Goal: Check status: Check status

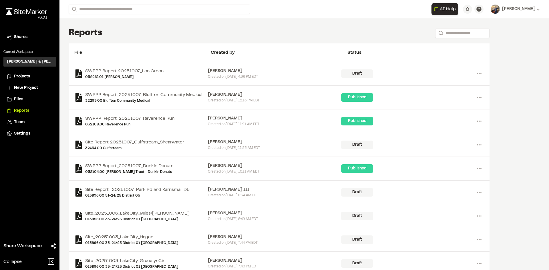
click at [19, 77] on span "Projects" at bounding box center [22, 76] width 16 height 6
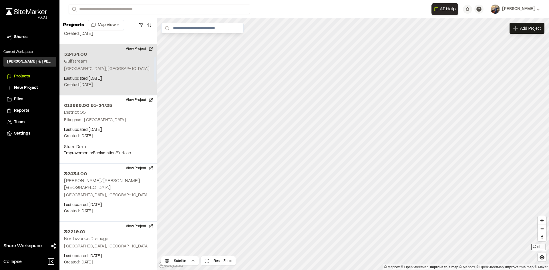
scroll to position [229, 0]
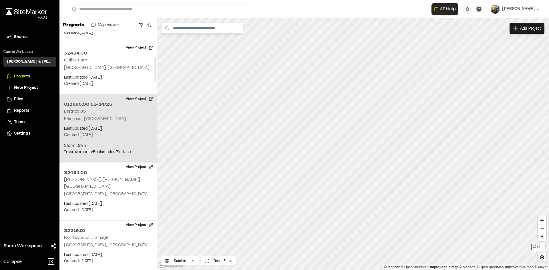
click at [135, 94] on button "View Project" at bounding box center [139, 98] width 34 height 9
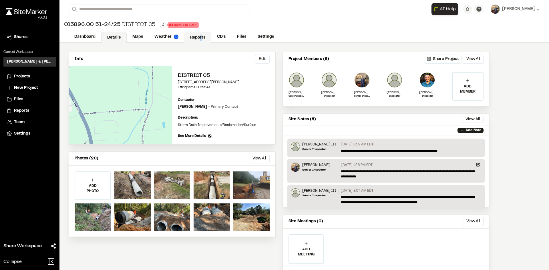
click at [200, 37] on link "Reports" at bounding box center [197, 37] width 27 height 11
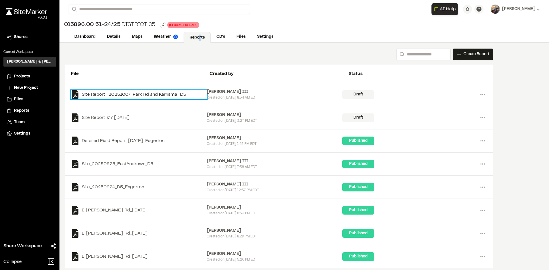
click at [155, 95] on link "Site Report _20251007_Park Rd and Karrisma _D5" at bounding box center [139, 94] width 136 height 9
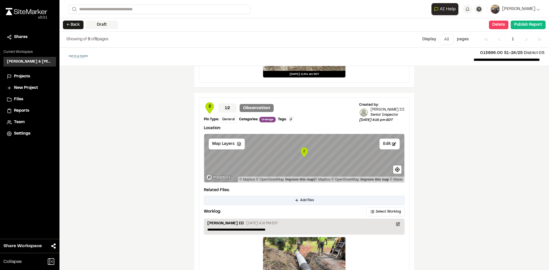
scroll to position [883, 0]
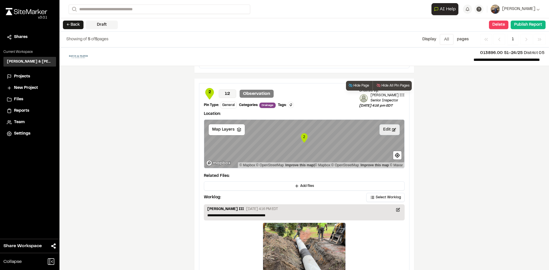
click at [389, 127] on button "Edit" at bounding box center [389, 129] width 20 height 11
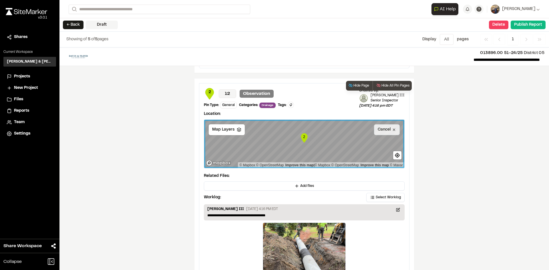
click at [393, 129] on line at bounding box center [394, 130] width 2 height 2
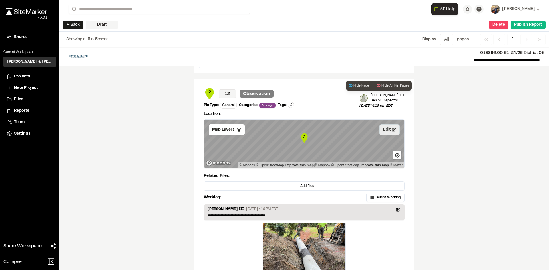
click at [287, 103] on button at bounding box center [290, 105] width 6 height 6
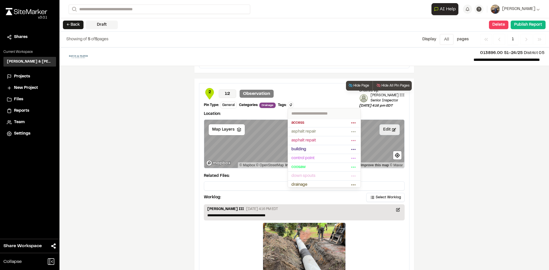
click at [290, 97] on div at bounding box center [274, 135] width 549 height 270
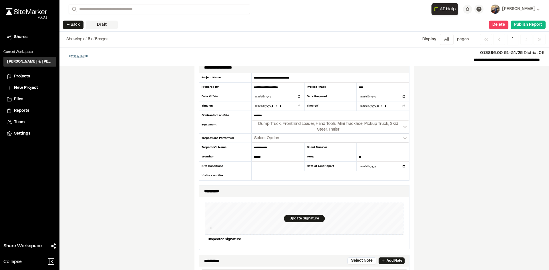
scroll to position [0, 0]
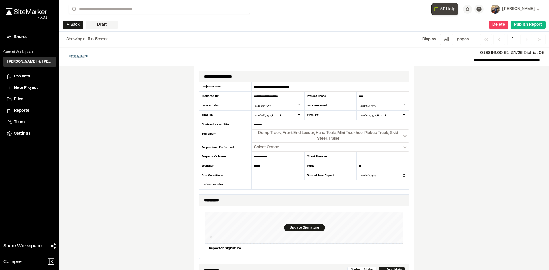
click at [451, 10] on span "AI Help" at bounding box center [447, 9] width 16 height 7
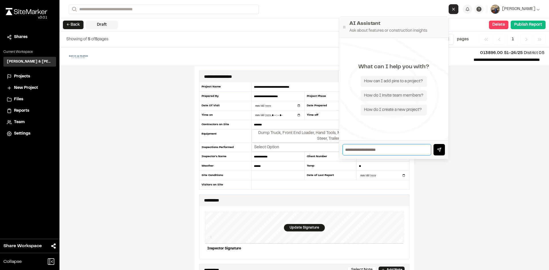
click at [385, 149] on input "text" at bounding box center [386, 149] width 89 height 11
type input "**********"
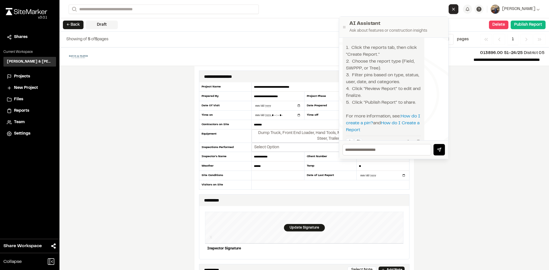
scroll to position [145, 0]
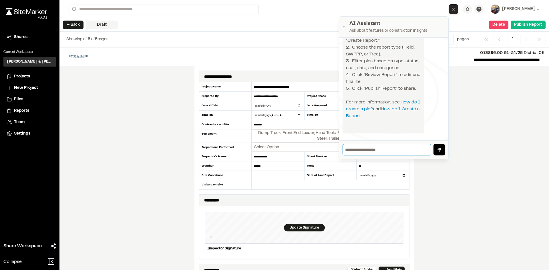
click at [368, 153] on input "text" at bounding box center [386, 149] width 89 height 11
type input "**********"
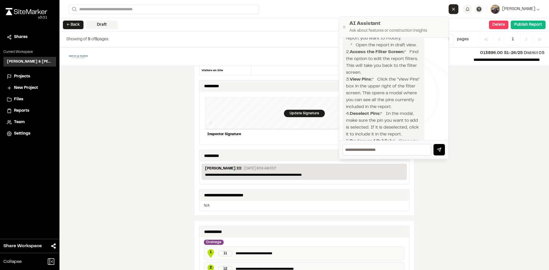
scroll to position [0, 0]
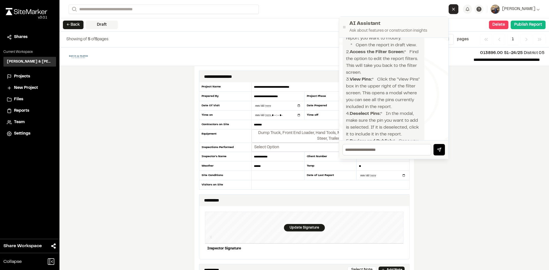
click at [414, 20] on h2 "AI Assistant" at bounding box center [396, 24] width 95 height 8
click at [430, 5] on form "Search" at bounding box center [259, 9] width 380 height 9
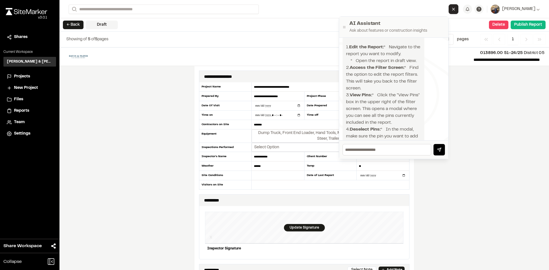
scroll to position [289, 0]
click at [184, 55] on p "013896.00 51-24/25 District 05" at bounding box center [320, 53] width 447 height 6
click at [424, 22] on h2 "AI Assistant" at bounding box center [396, 24] width 95 height 8
click at [347, 27] on icon at bounding box center [344, 27] width 5 height 5
click at [354, 28] on div "AI Assistant Ask about features or construction insights" at bounding box center [393, 27] width 109 height 21
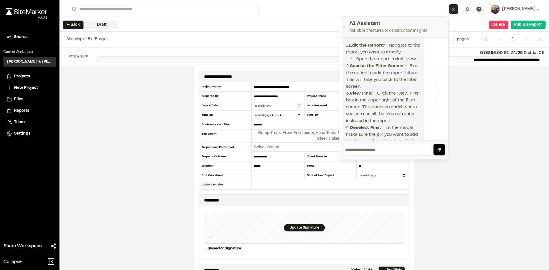
click at [309, 58] on p "**********" at bounding box center [318, 59] width 443 height 7
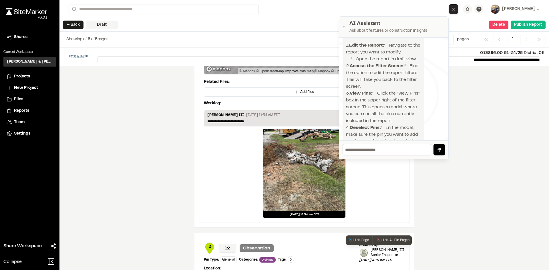
scroll to position [772, 0]
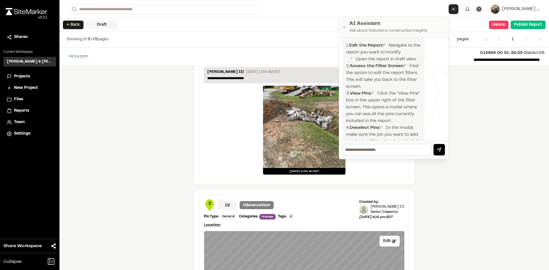
click at [292, 151] on div at bounding box center [304, 127] width 82 height 82
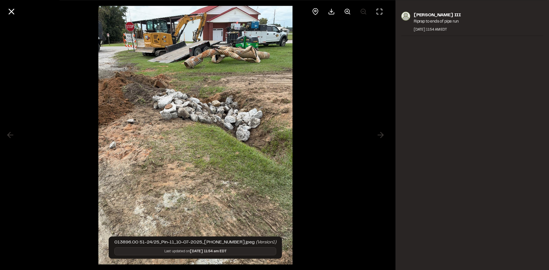
click at [383, 134] on div at bounding box center [195, 135] width 391 height 270
click at [138, 127] on img at bounding box center [195, 135] width 194 height 270
click at [8, 136] on div at bounding box center [195, 135] width 391 height 270
click at [19, 9] on div at bounding box center [195, 11] width 391 height 23
click at [13, 11] on icon at bounding box center [12, 12] width 10 height 10
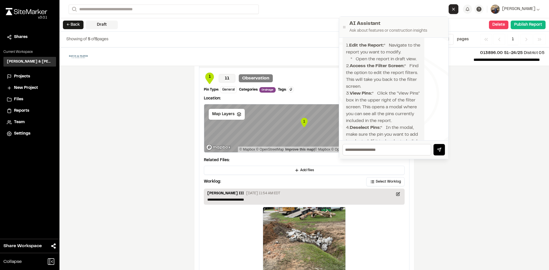
scroll to position [626, 0]
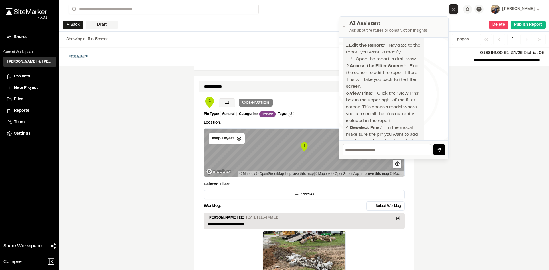
click at [311, 45] on div "Showing of 5 of 5 pages Display Menu All 1 All page s Previous Previous 1 Previ…" at bounding box center [303, 40] width 489 height 16
drag, startPoint x: 341, startPoint y: 104, endPoint x: 407, endPoint y: 90, distance: 67.5
click at [342, 104] on div "1 11 Observation" at bounding box center [279, 102] width 151 height 11
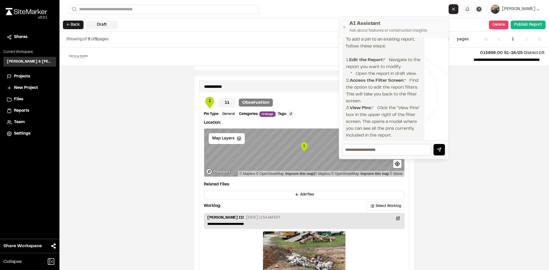
click at [503, 102] on div "**********" at bounding box center [303, 158] width 489 height 223
drag, startPoint x: 403, startPoint y: 27, endPoint x: 407, endPoint y: 12, distance: 16.0
click at [407, 12] on div "Open sidebar Search AI Assistant Ask about features or construction insights I …" at bounding box center [304, 9] width 471 height 18
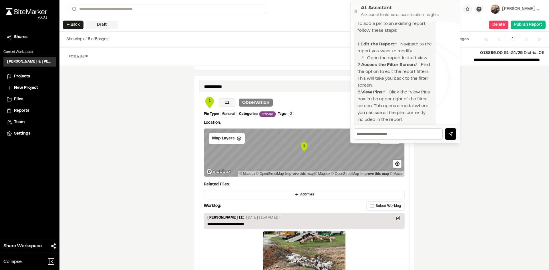
click at [407, 12] on h2 "AI Assistant" at bounding box center [408, 8] width 95 height 8
click at [357, 12] on icon at bounding box center [356, 11] width 5 height 5
drag, startPoint x: 331, startPoint y: 9, endPoint x: 379, endPoint y: 70, distance: 77.0
click at [331, 10] on form "Search" at bounding box center [266, 9] width 394 height 9
click at [492, 130] on div "**********" at bounding box center [303, 158] width 489 height 223
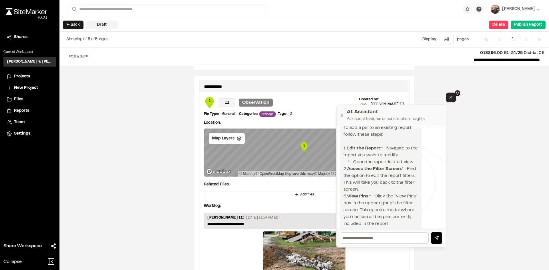
drag, startPoint x: 437, startPoint y: 11, endPoint x: 425, endPoint y: 118, distance: 107.6
click at [425, 116] on h2 "AI Assistant" at bounding box center [394, 112] width 95 height 8
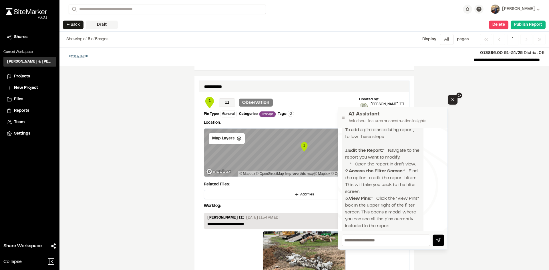
click at [453, 98] on icon "Close AI Assistant" at bounding box center [452, 99] width 5 height 5
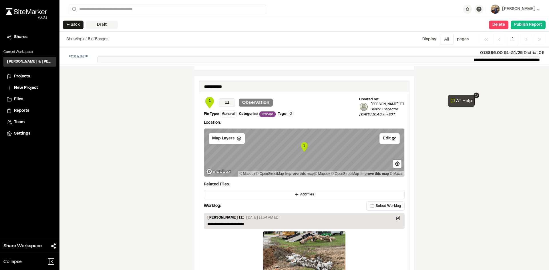
click at [266, 60] on p "**********" at bounding box center [318, 59] width 443 height 7
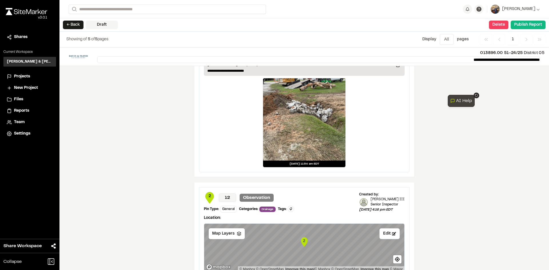
scroll to position [797, 0]
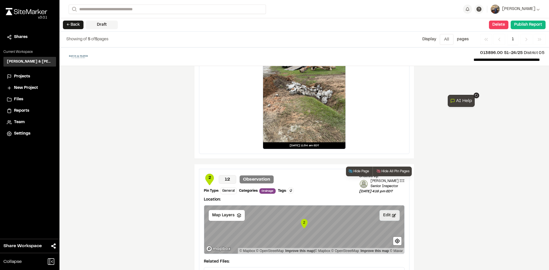
click at [390, 219] on button "Edit" at bounding box center [389, 215] width 20 height 11
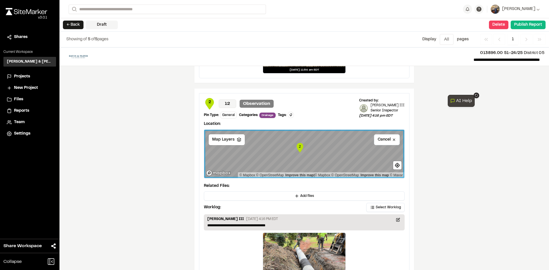
scroll to position [883, 0]
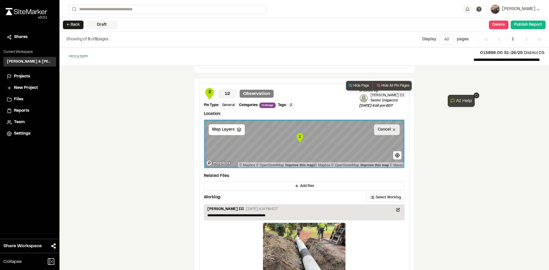
click at [392, 131] on icon at bounding box center [394, 130] width 4 height 4
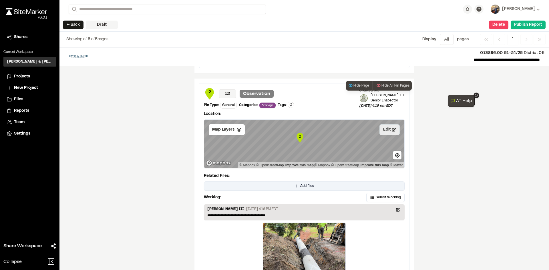
click at [300, 185] on span "Add files" at bounding box center [307, 185] width 14 height 5
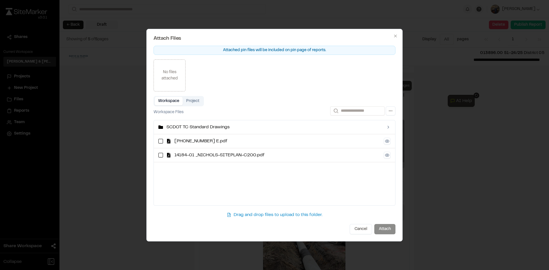
click at [196, 100] on button "Project" at bounding box center [193, 101] width 20 height 9
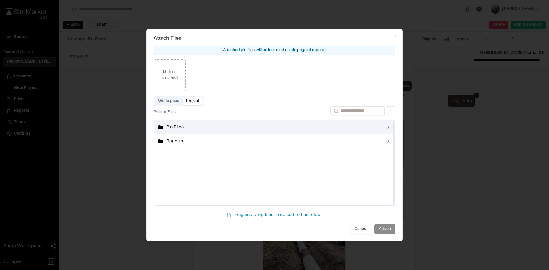
click at [173, 127] on span "Pin Files" at bounding box center [274, 127] width 216 height 7
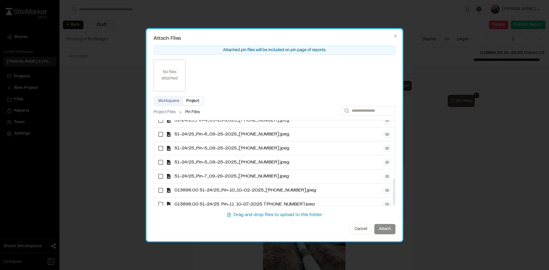
scroll to position [181, 0]
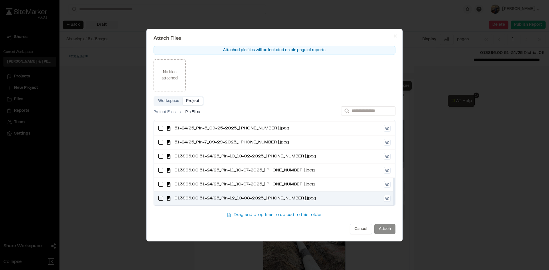
click at [227, 197] on span "013896.00 51-24/25_Pin-12_10-08-2025_12-53-33-143.jpeg" at bounding box center [277, 198] width 206 height 7
click at [385, 229] on button "Attach" at bounding box center [384, 229] width 21 height 10
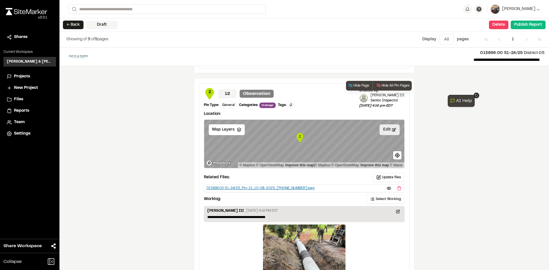
click at [257, 187] on div "013896.00 51-24/25_Pin-12_10-08-2025_12-53-33-143.jpeg" at bounding box center [260, 188] width 108 height 5
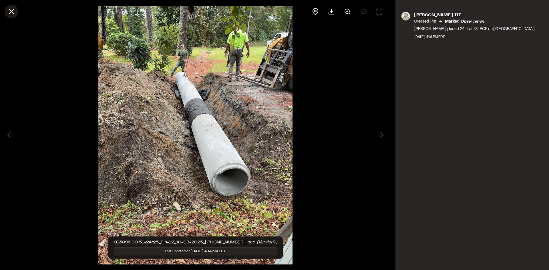
click at [13, 11] on line at bounding box center [11, 11] width 5 height 5
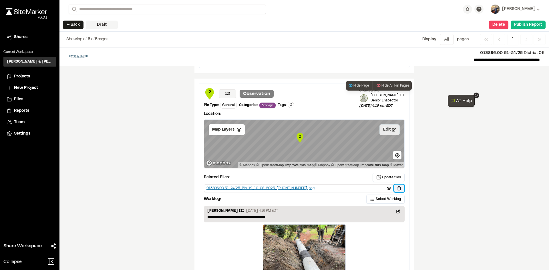
click at [397, 189] on button at bounding box center [399, 188] width 10 height 7
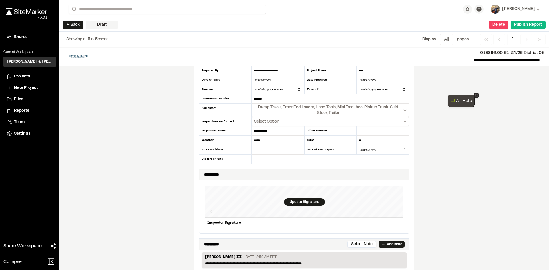
scroll to position [0, 0]
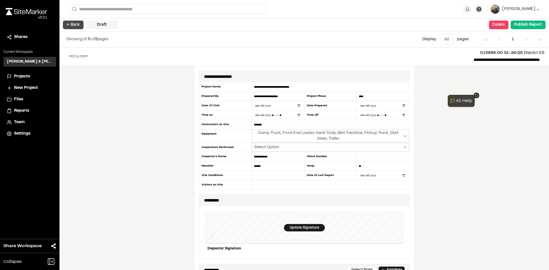
click at [73, 24] on button "← Back" at bounding box center [73, 25] width 21 height 9
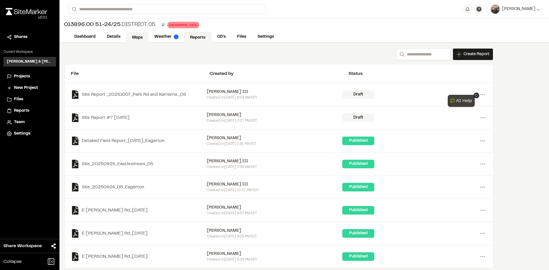
click at [141, 39] on link "Maps" at bounding box center [137, 37] width 23 height 11
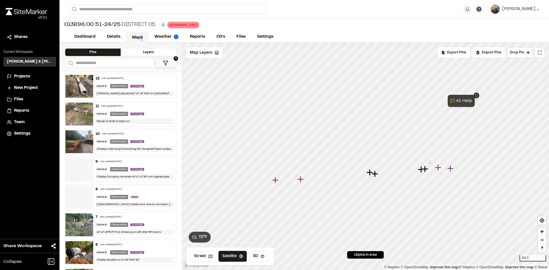
click at [81, 80] on img at bounding box center [79, 86] width 28 height 23
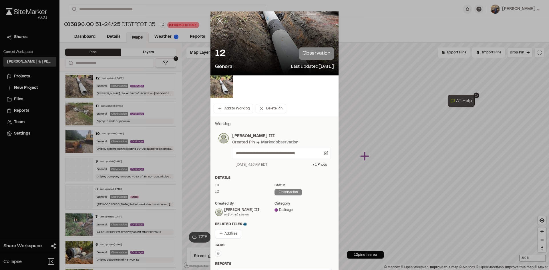
click at [216, 17] on icon at bounding box center [220, 21] width 10 height 10
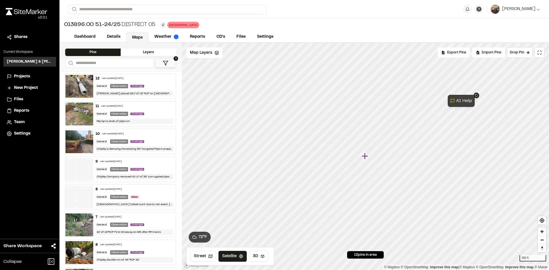
click at [78, 108] on img at bounding box center [79, 114] width 28 height 23
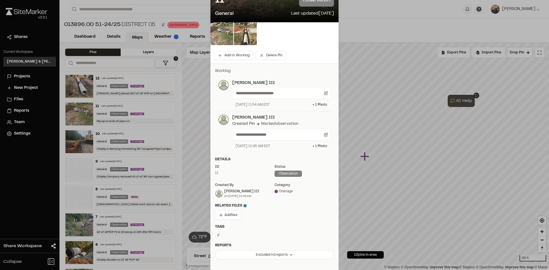
scroll to position [57, 0]
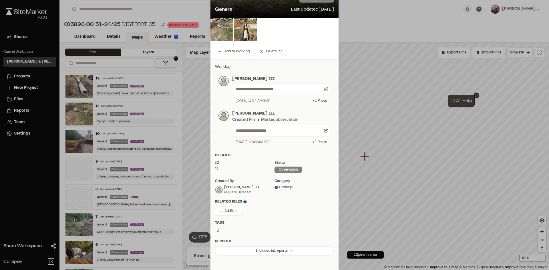
click at [320, 142] on div "+ 1 Photo" at bounding box center [319, 142] width 15 height 5
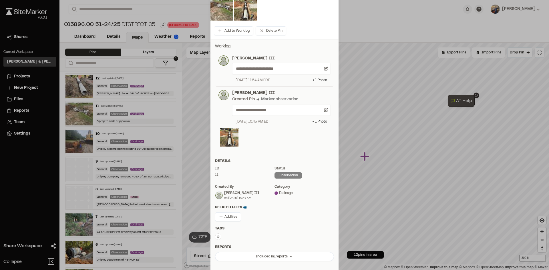
scroll to position [86, 0]
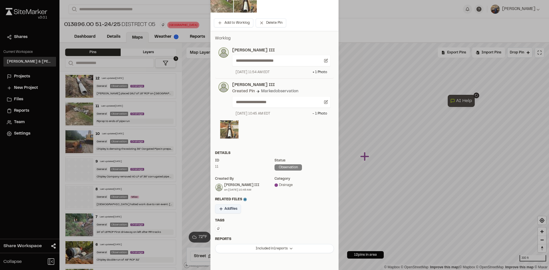
click at [230, 211] on span "Add files" at bounding box center [230, 208] width 13 height 5
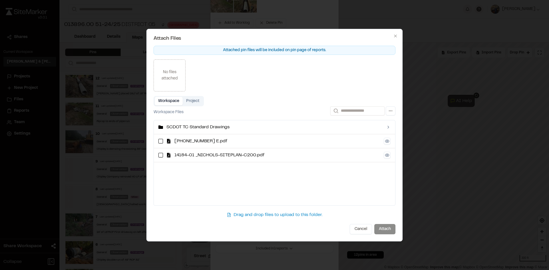
click at [191, 100] on button "Project" at bounding box center [193, 101] width 20 height 9
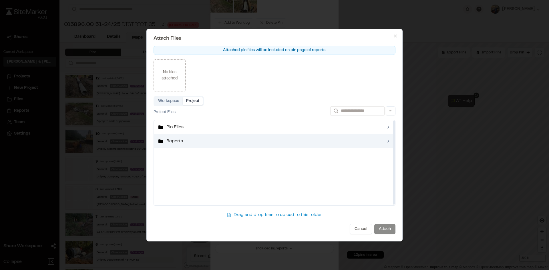
click at [174, 143] on span "Reports" at bounding box center [274, 141] width 216 height 7
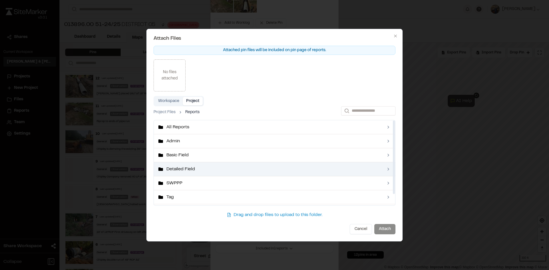
click at [186, 167] on span "Detailed Field" at bounding box center [274, 169] width 216 height 7
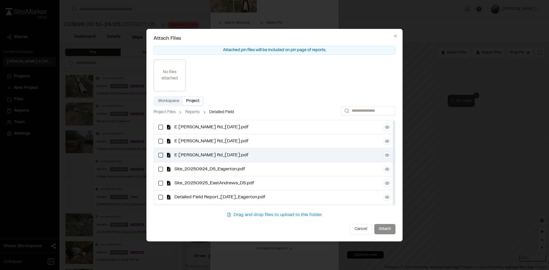
scroll to position [1, 0]
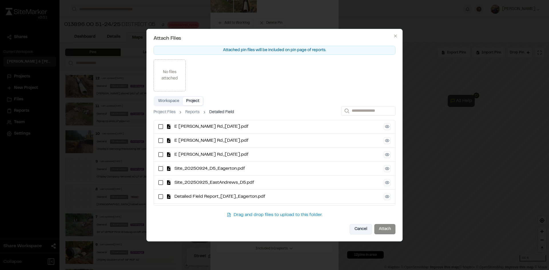
click at [356, 227] on button "Cancel" at bounding box center [360, 229] width 22 height 10
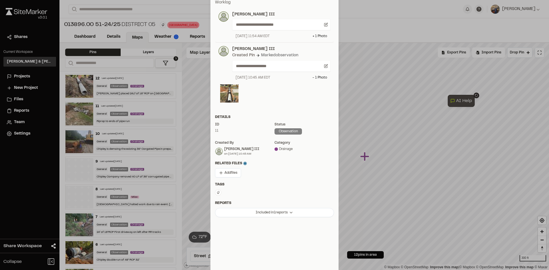
scroll to position [124, 0]
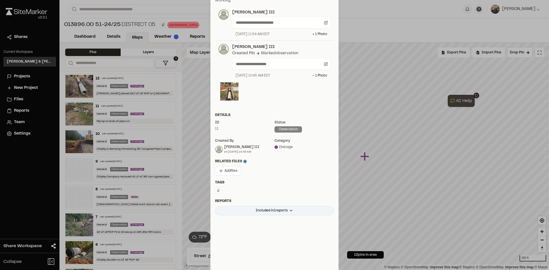
click at [277, 211] on html "Close sidebar v 3.0.1 Shares Current Workspace Davis & Floyd Inc. D& Projects N…" at bounding box center [274, 135] width 549 height 270
click at [278, 221] on div "Site Report _20251007_Park Rd and Karrisma _D5" at bounding box center [273, 223] width 104 height 10
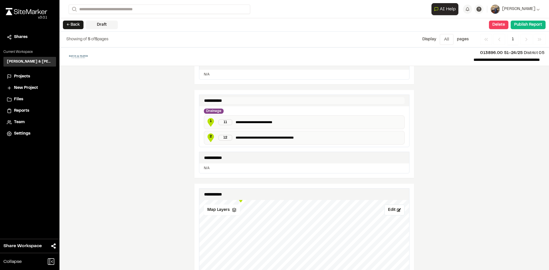
scroll to position [229, 0]
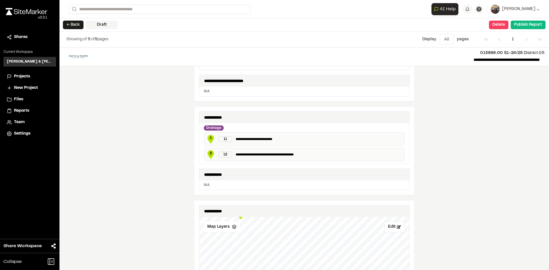
click at [223, 155] on div "12" at bounding box center [225, 155] width 14 height 6
click at [208, 153] on span "2" at bounding box center [210, 153] width 9 height 5
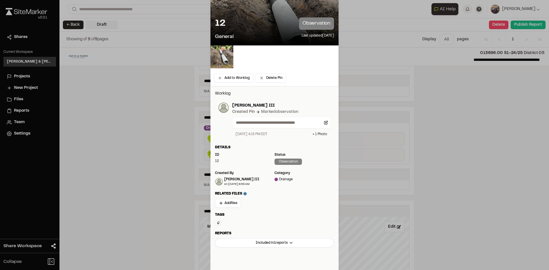
scroll to position [62, 0]
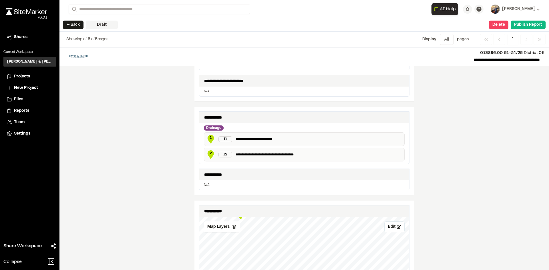
click at [208, 139] on span "1" at bounding box center [210, 137] width 9 height 5
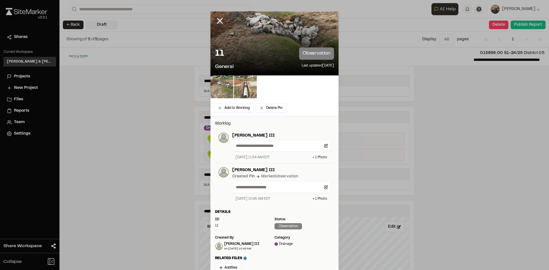
click at [239, 83] on img at bounding box center [245, 86] width 23 height 23
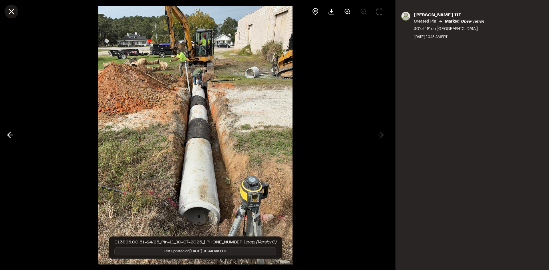
click at [11, 8] on icon at bounding box center [12, 12] width 10 height 10
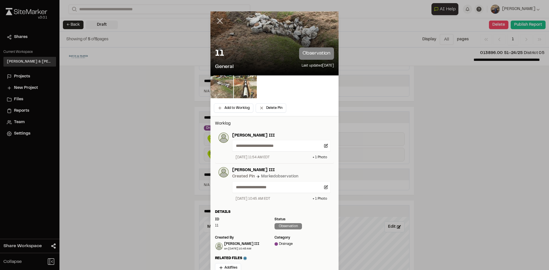
click at [219, 21] on icon at bounding box center [220, 21] width 10 height 10
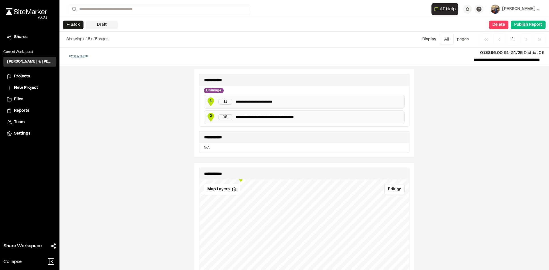
scroll to position [257, 0]
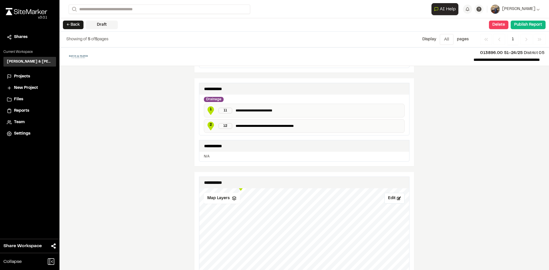
click at [209, 109] on span "1" at bounding box center [210, 109] width 9 height 5
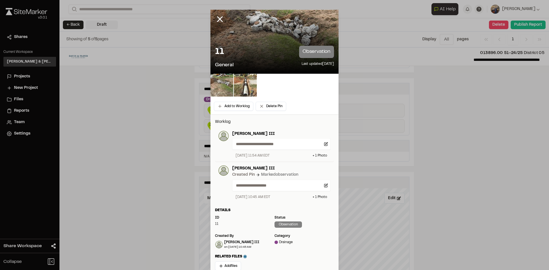
scroll to position [0, 0]
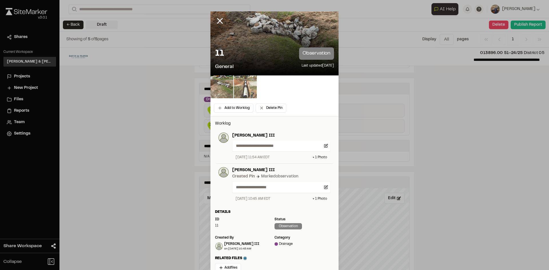
click at [242, 85] on img at bounding box center [245, 86] width 23 height 23
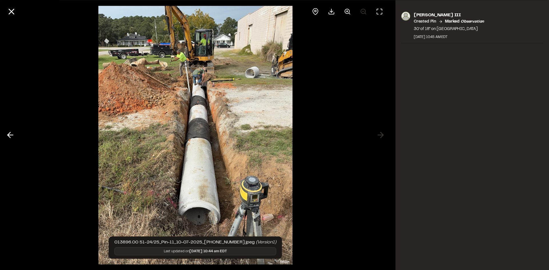
click at [12, 136] on icon at bounding box center [10, 135] width 9 height 10
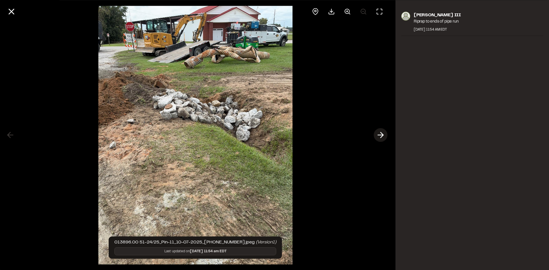
click at [380, 136] on icon at bounding box center [380, 135] width 9 height 10
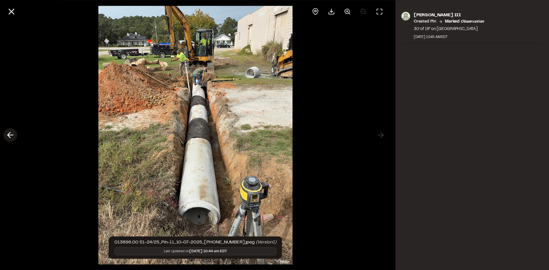
click at [6, 138] on icon at bounding box center [10, 135] width 9 height 10
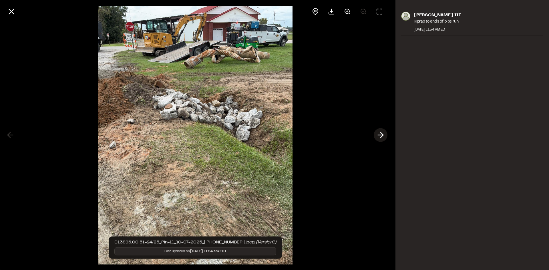
click at [378, 136] on icon at bounding box center [380, 135] width 9 height 10
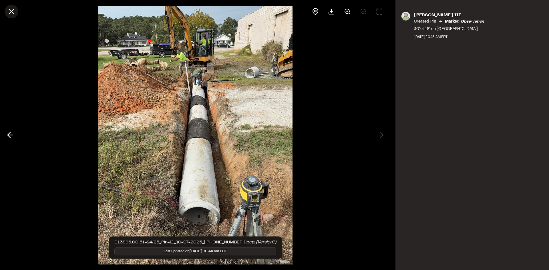
click at [8, 11] on icon at bounding box center [12, 12] width 10 height 10
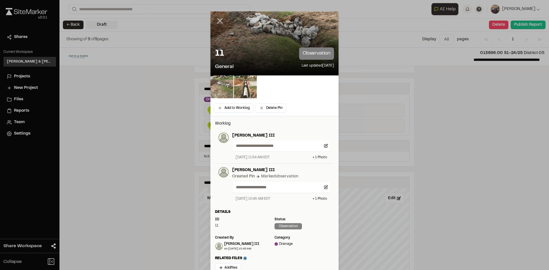
click at [215, 19] on icon at bounding box center [220, 21] width 10 height 10
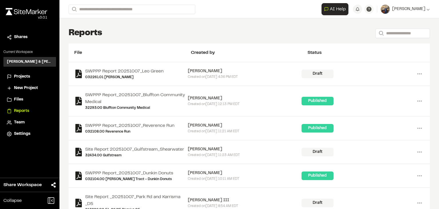
click at [18, 76] on span "Projects" at bounding box center [22, 76] width 16 height 6
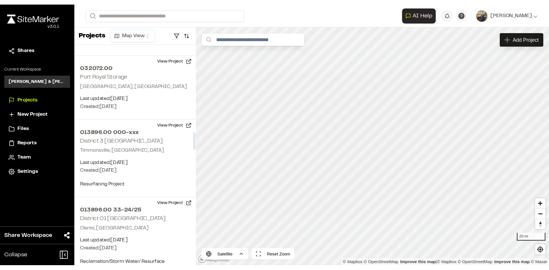
scroll to position [886, 0]
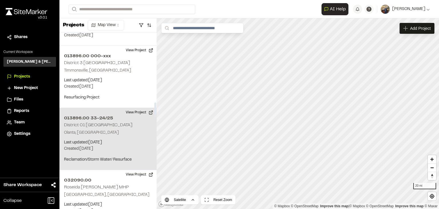
click at [105, 115] on h2 "013896.00 33-24/25" at bounding box center [108, 118] width 88 height 7
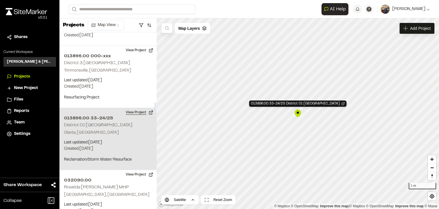
click at [128, 108] on button "View Project" at bounding box center [139, 112] width 34 height 9
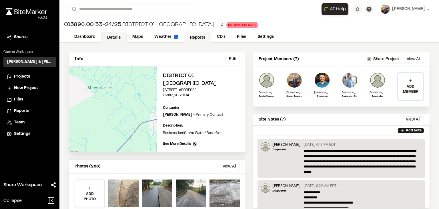
click at [193, 38] on link "Reports" at bounding box center [197, 37] width 27 height 11
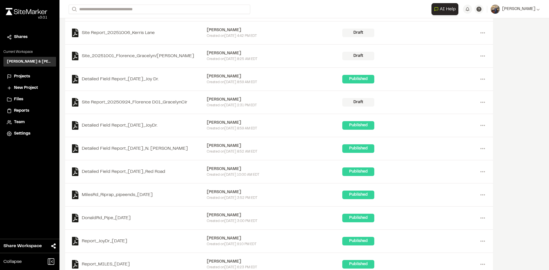
scroll to position [143, 0]
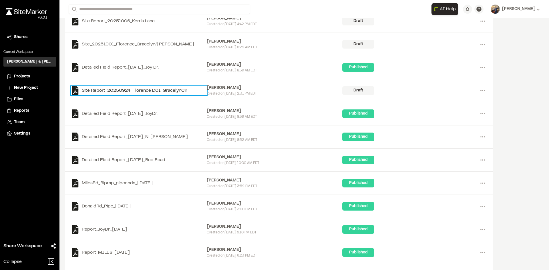
click at [149, 92] on link "Site Report_20250924_Florence D01_GracelynCir" at bounding box center [139, 90] width 136 height 9
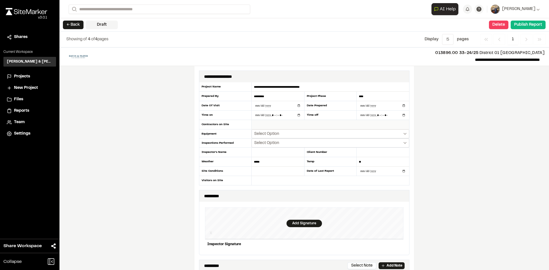
click at [295, 125] on input "text" at bounding box center [329, 124] width 157 height 9
type input "*******"
click at [296, 133] on button "Select Option" at bounding box center [329, 133] width 157 height 9
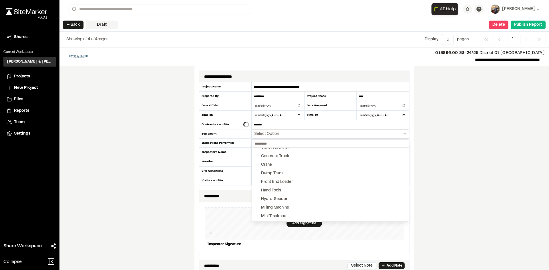
scroll to position [57, 0]
click at [301, 170] on button "Front End Loader" at bounding box center [330, 172] width 157 height 9
click at [287, 178] on button "Hand Tools" at bounding box center [330, 180] width 157 height 9
click at [282, 192] on button "Trackhoe" at bounding box center [330, 191] width 157 height 9
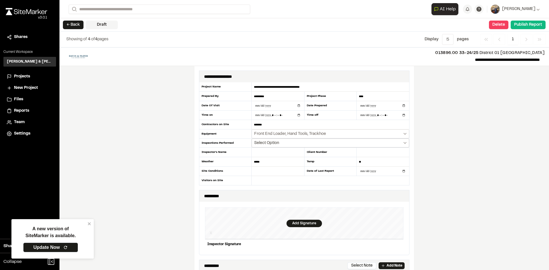
click at [280, 142] on button "Select Option" at bounding box center [329, 143] width 157 height 9
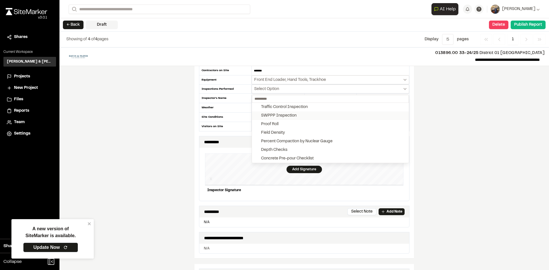
scroll to position [57, 0]
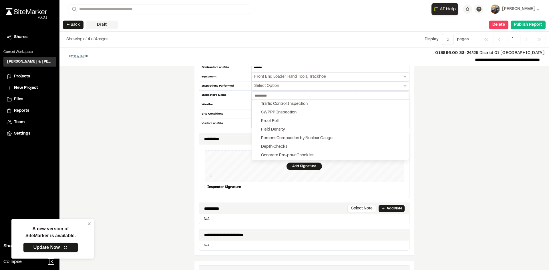
click at [58, 208] on link "Update Now" at bounding box center [50, 248] width 55 height 10
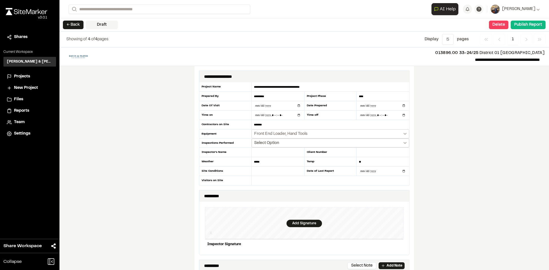
click at [268, 145] on span "Select Option" at bounding box center [266, 143] width 25 height 6
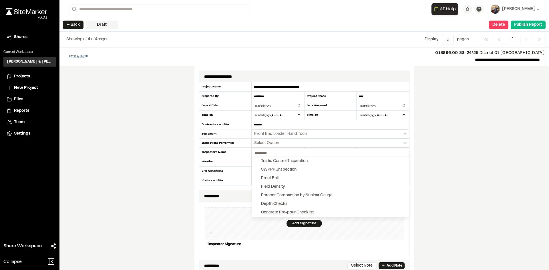
click at [163, 167] on div at bounding box center [274, 135] width 549 height 270
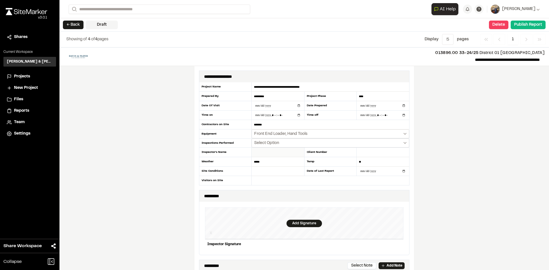
click at [259, 153] on input "text" at bounding box center [277, 152] width 53 height 9
type input "*********"
type input "****"
click at [74, 26] on button "← Back" at bounding box center [73, 25] width 21 height 9
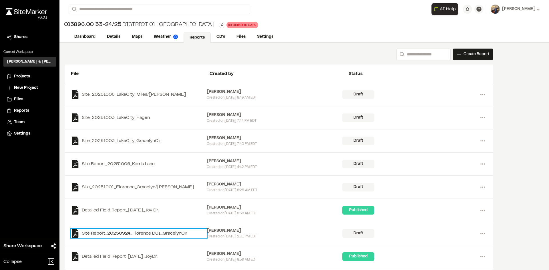
click at [94, 232] on link "Site Report_20250924_Florence D01_GracelynCir" at bounding box center [139, 233] width 136 height 9
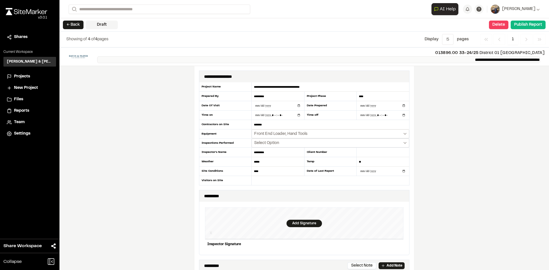
click at [446, 61] on p "**********" at bounding box center [318, 59] width 443 height 7
drag, startPoint x: 449, startPoint y: 58, endPoint x: 469, endPoint y: 53, distance: 21.2
click at [469, 53] on div "**********" at bounding box center [320, 56] width 447 height 13
click at [458, 57] on p "**********" at bounding box center [318, 59] width 443 height 7
drag, startPoint x: 457, startPoint y: 60, endPoint x: 449, endPoint y: 60, distance: 7.2
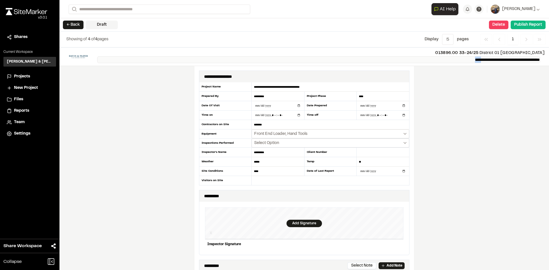
click at [449, 60] on p "**********" at bounding box center [318, 59] width 443 height 7
click at [399, 51] on p "013896.00 33-24/25 District 01 [GEOGRAPHIC_DATA]" at bounding box center [320, 53] width 447 height 6
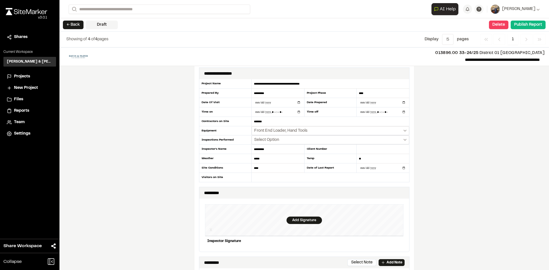
scroll to position [1, 0]
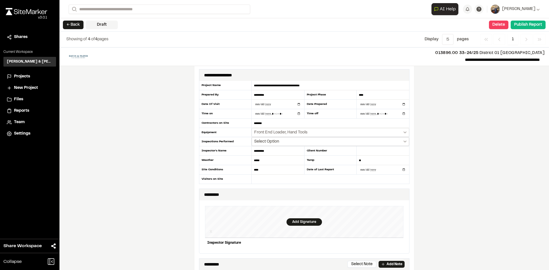
click at [403, 141] on icon "Select date range" at bounding box center [404, 142] width 3 height 2
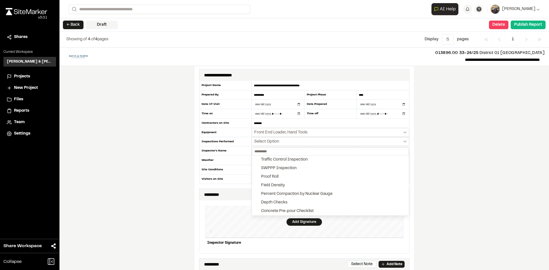
click at [181, 139] on div at bounding box center [274, 135] width 549 height 270
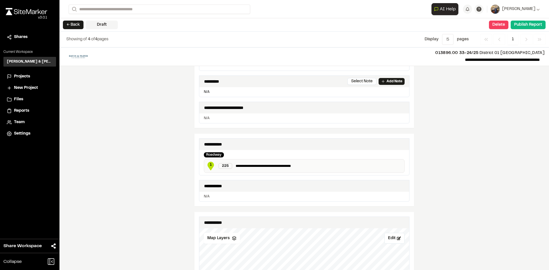
scroll to position [86, 0]
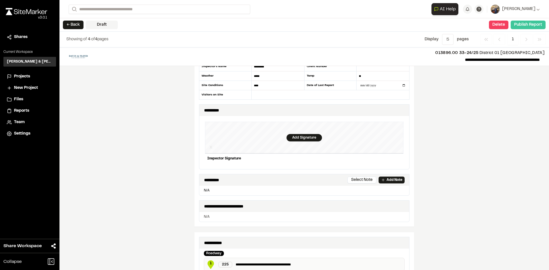
click at [531, 23] on button "Publish Report" at bounding box center [527, 25] width 35 height 9
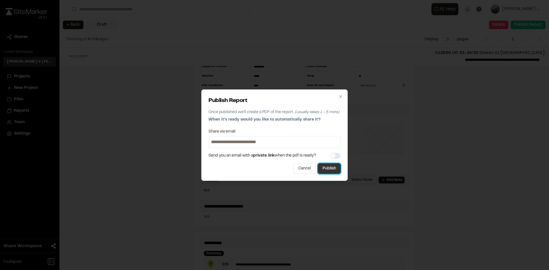
click at [329, 169] on button "Publish" at bounding box center [329, 168] width 23 height 10
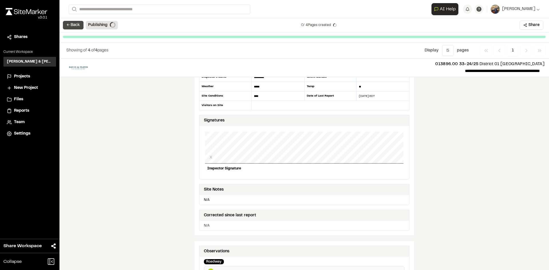
click at [76, 23] on button "← Back" at bounding box center [73, 25] width 21 height 9
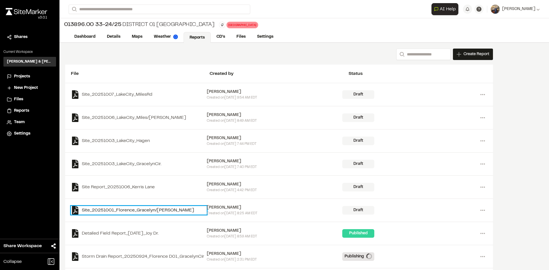
click at [134, 211] on link "Site_20251001_Florence_Gracelyn/[PERSON_NAME]" at bounding box center [139, 210] width 136 height 9
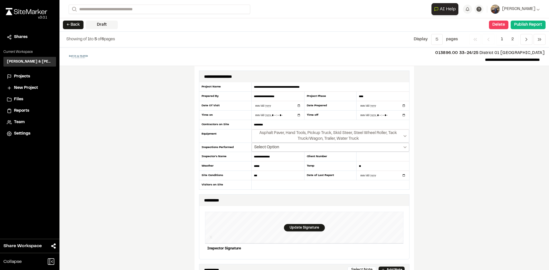
click at [307, 145] on button "Select Option" at bounding box center [329, 147] width 157 height 9
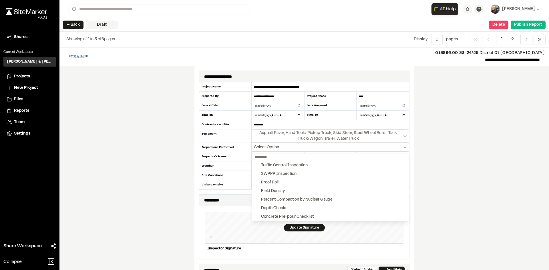
click at [266, 148] on div at bounding box center [274, 135] width 549 height 270
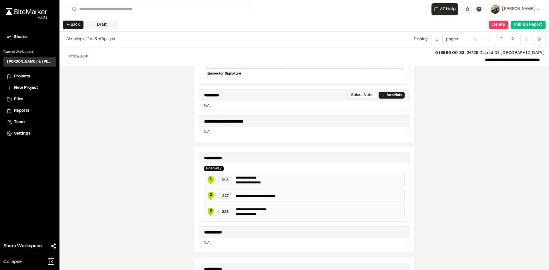
scroll to position [171, 0]
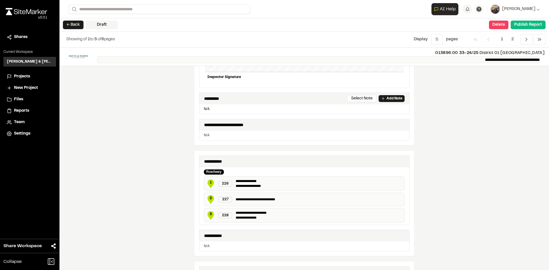
click at [462, 58] on p "**********" at bounding box center [318, 59] width 443 height 7
drag, startPoint x: 461, startPoint y: 59, endPoint x: 472, endPoint y: 58, distance: 10.6
click at [472, 58] on p "**********" at bounding box center [318, 59] width 443 height 7
click at [393, 51] on p "013896.00 33-24/25 District 01 [GEOGRAPHIC_DATA]" at bounding box center [320, 53] width 447 height 6
